Goal: Task Accomplishment & Management: Use online tool/utility

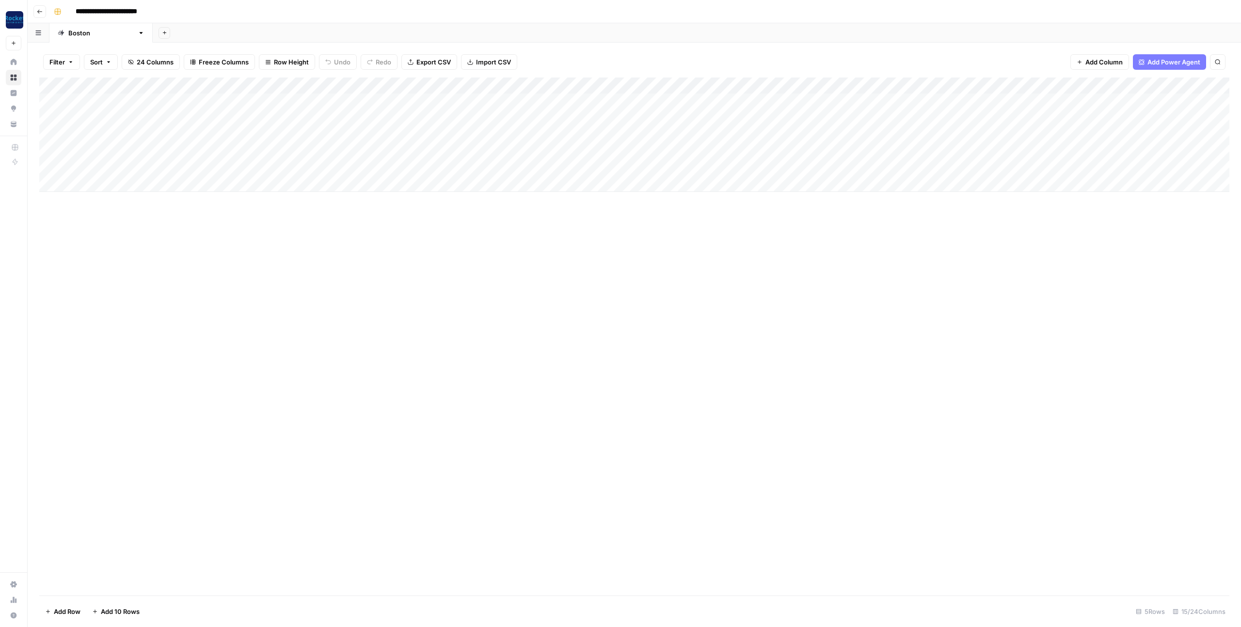
click at [769, 242] on div "Add Column" at bounding box center [634, 337] width 1190 height 518
click at [823, 118] on div "Add Column" at bounding box center [634, 135] width 1190 height 114
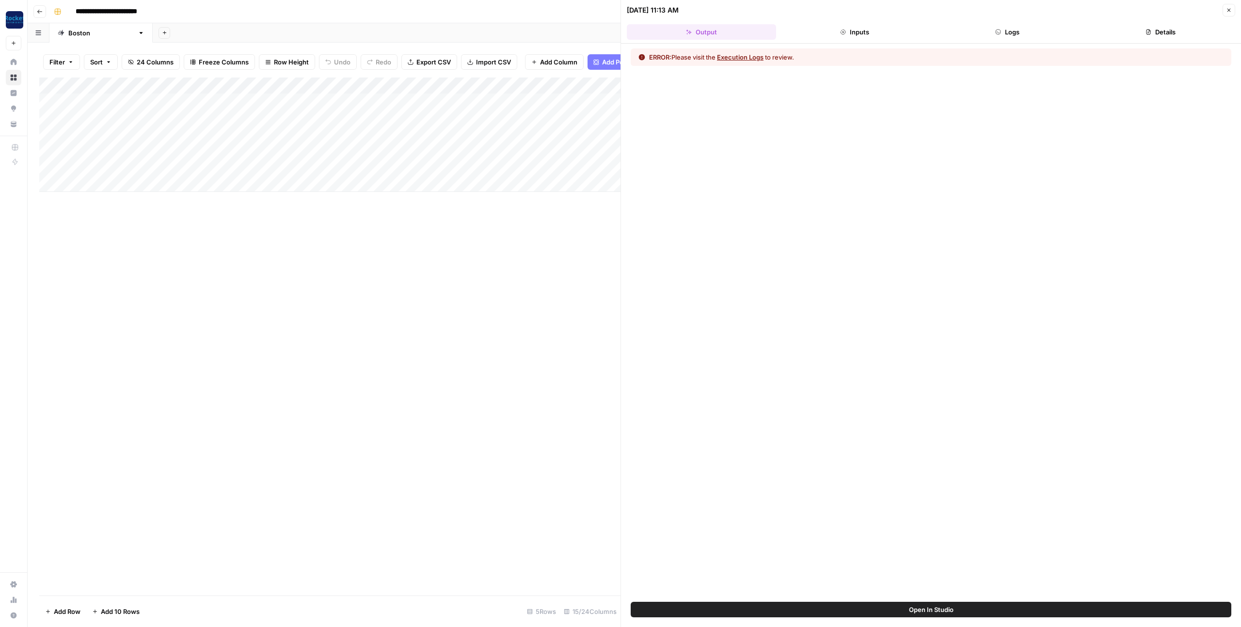
click at [992, 32] on button "Logs" at bounding box center [1007, 32] width 149 height 16
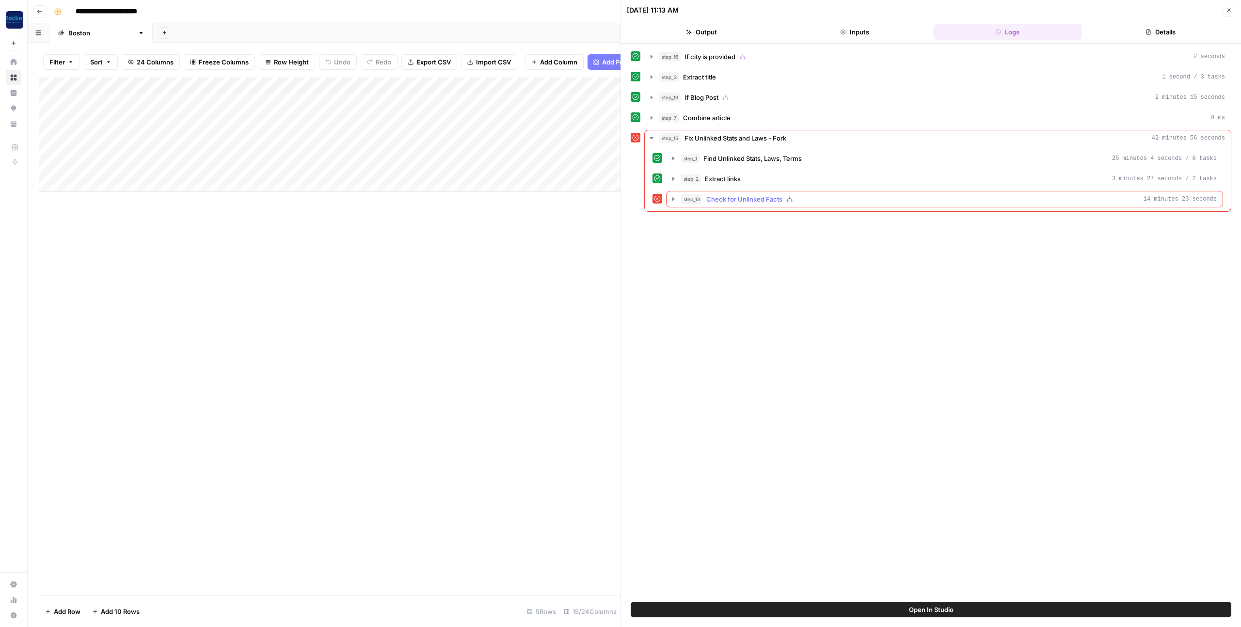
click at [673, 198] on icon "button" at bounding box center [674, 198] width 2 height 3
click at [693, 221] on icon "button" at bounding box center [695, 220] width 8 height 8
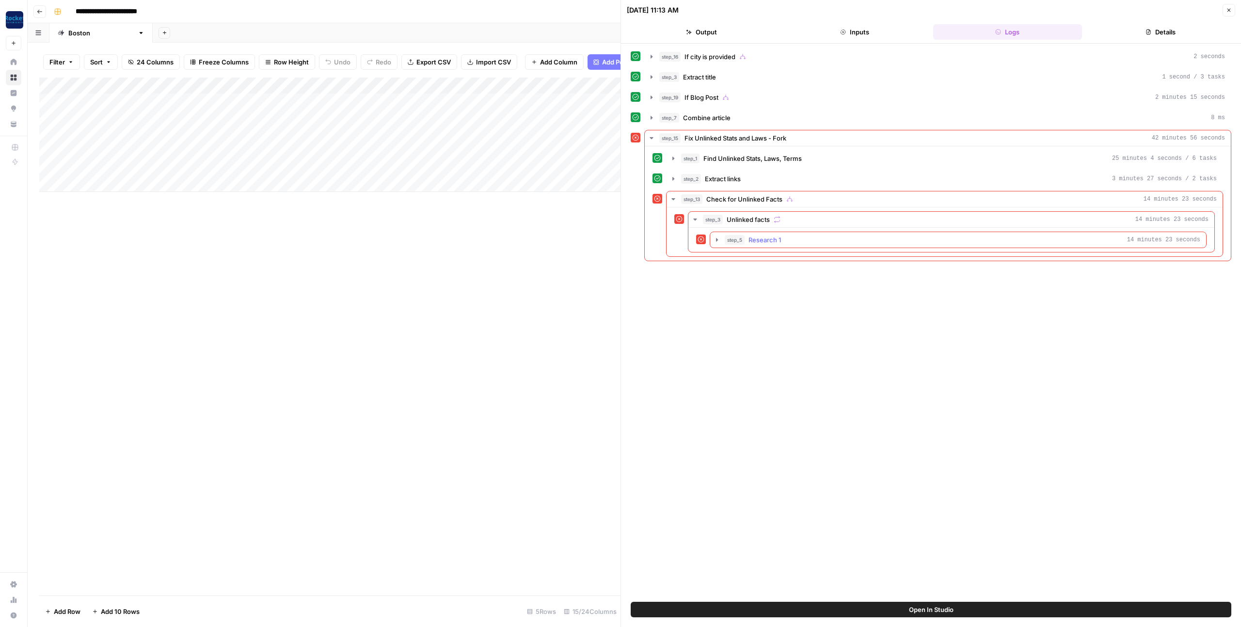
click at [717, 238] on icon "button" at bounding box center [717, 240] width 8 height 8
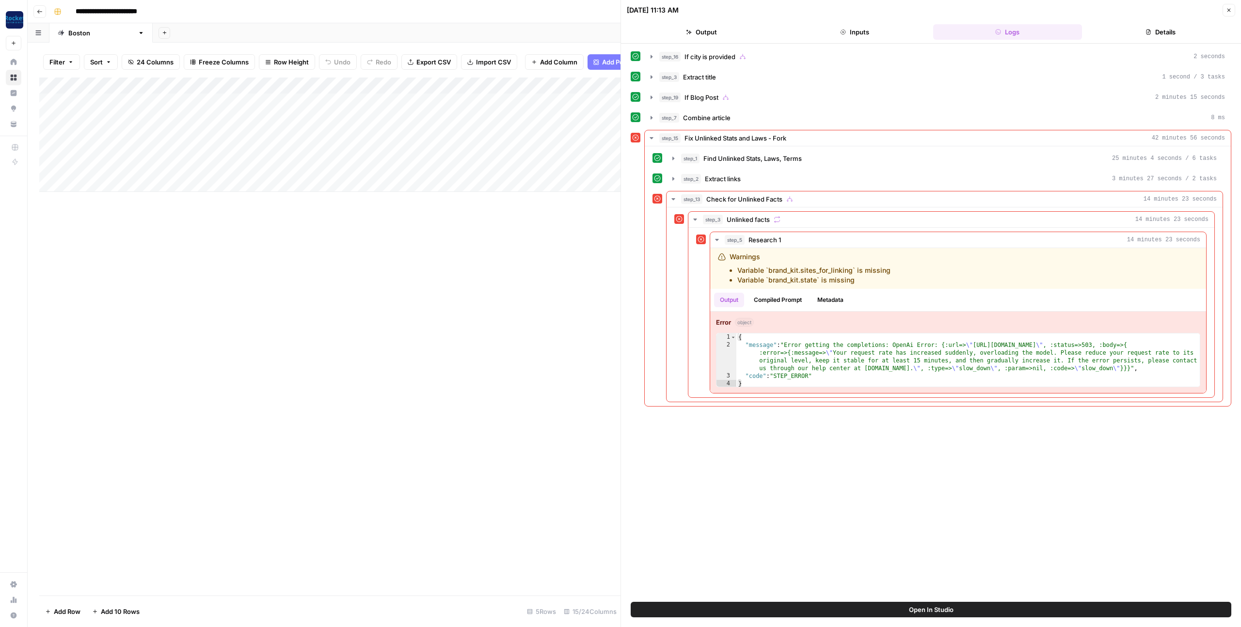
click at [1231, 9] on icon "button" at bounding box center [1229, 10] width 6 height 6
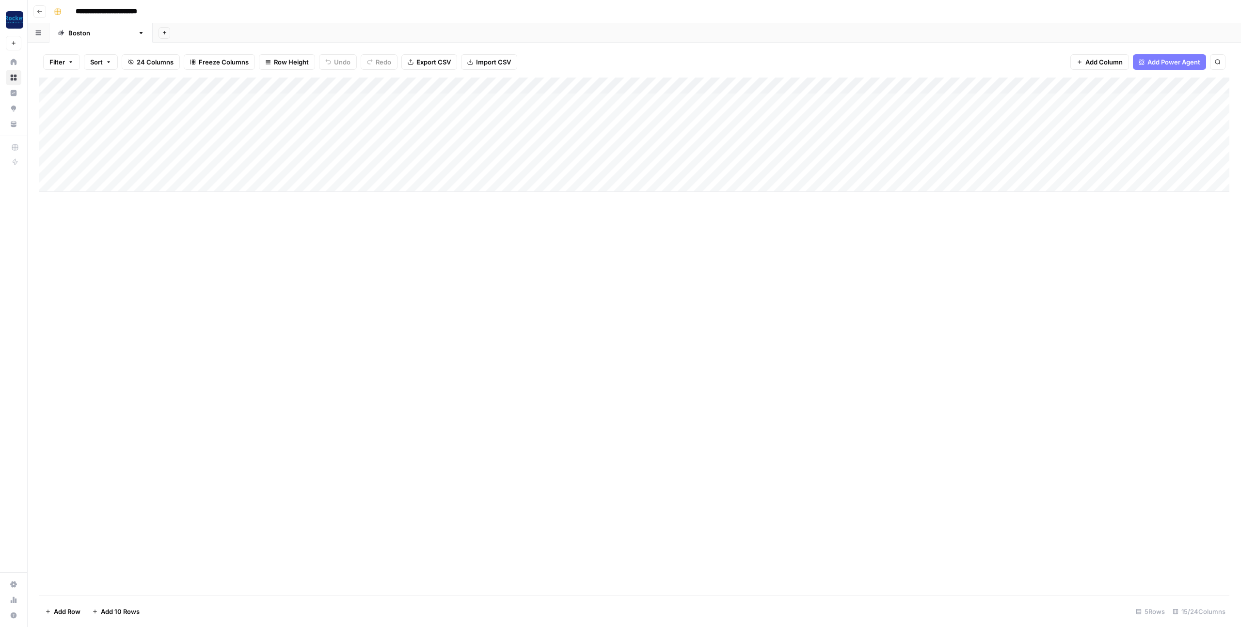
click at [953, 305] on div "Add Column" at bounding box center [634, 337] width 1190 height 518
